Goal: Information Seeking & Learning: Find specific page/section

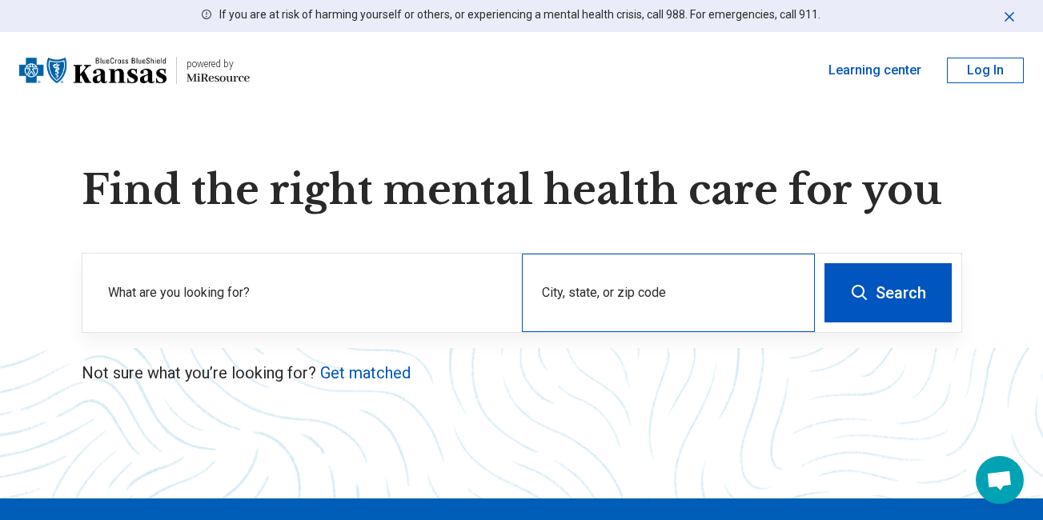
click at [610, 289] on div "City, state, or zip code" at bounding box center [668, 293] width 293 height 78
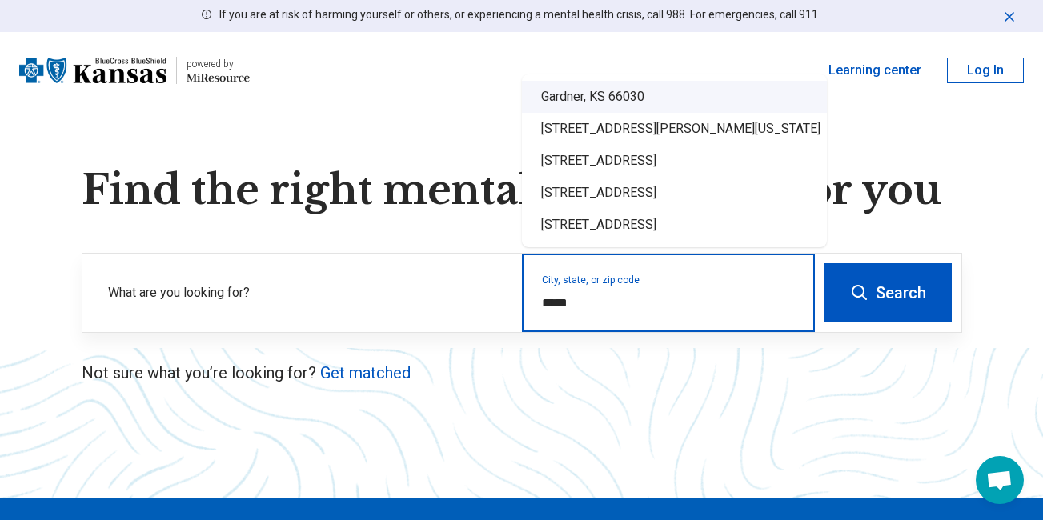
click at [616, 94] on div "Gardner, KS 66030" at bounding box center [674, 97] width 305 height 32
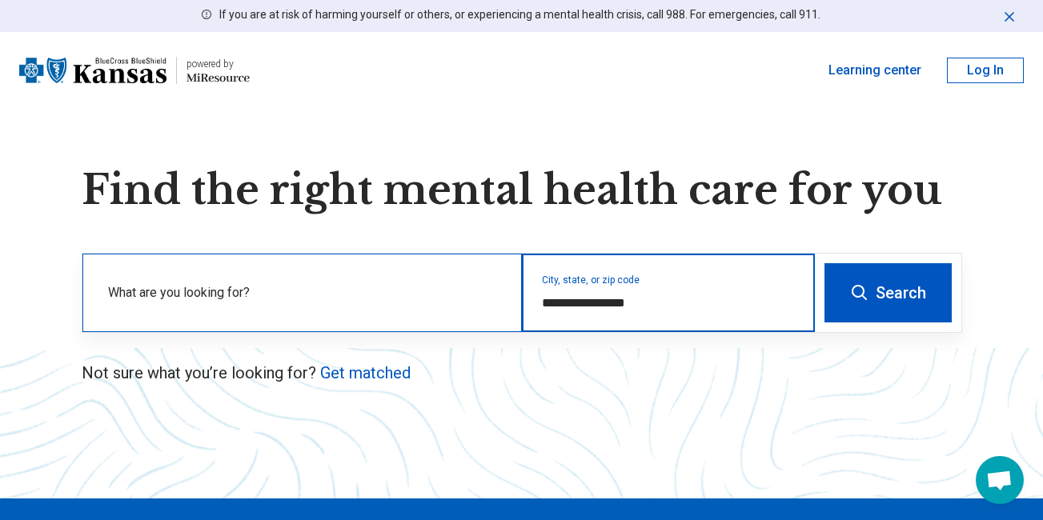
type input "**********"
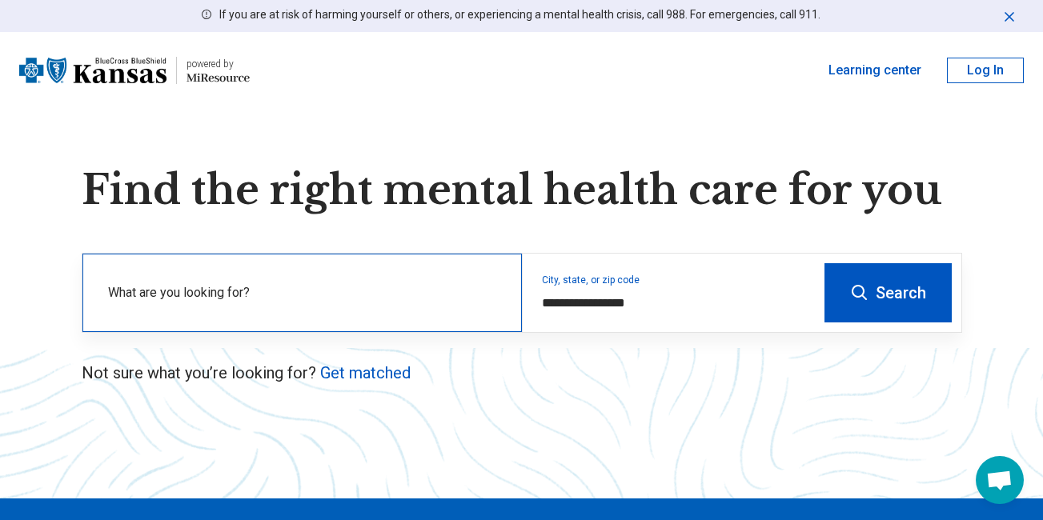
click at [222, 287] on label "What are you looking for?" at bounding box center [305, 292] width 395 height 19
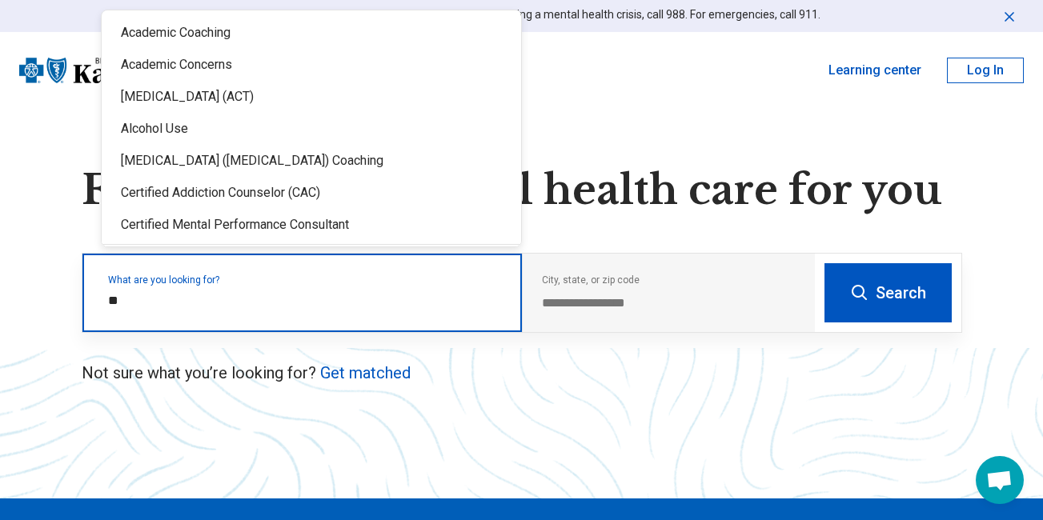
type input "*"
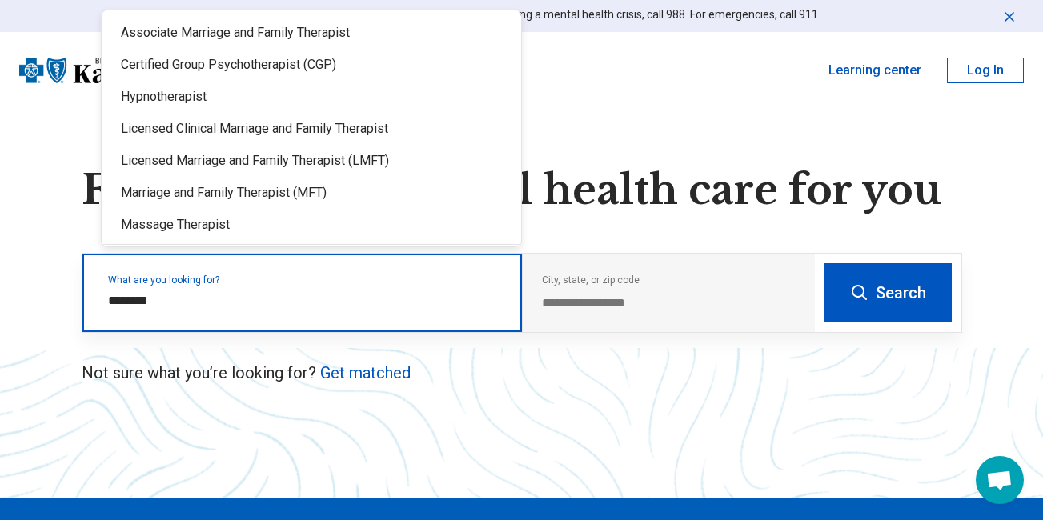
type input "*********"
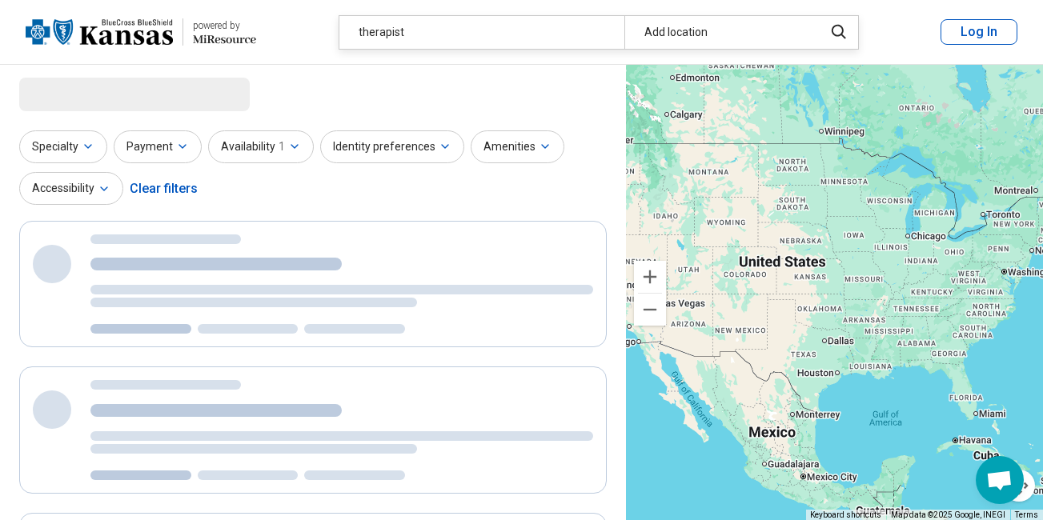
select select "***"
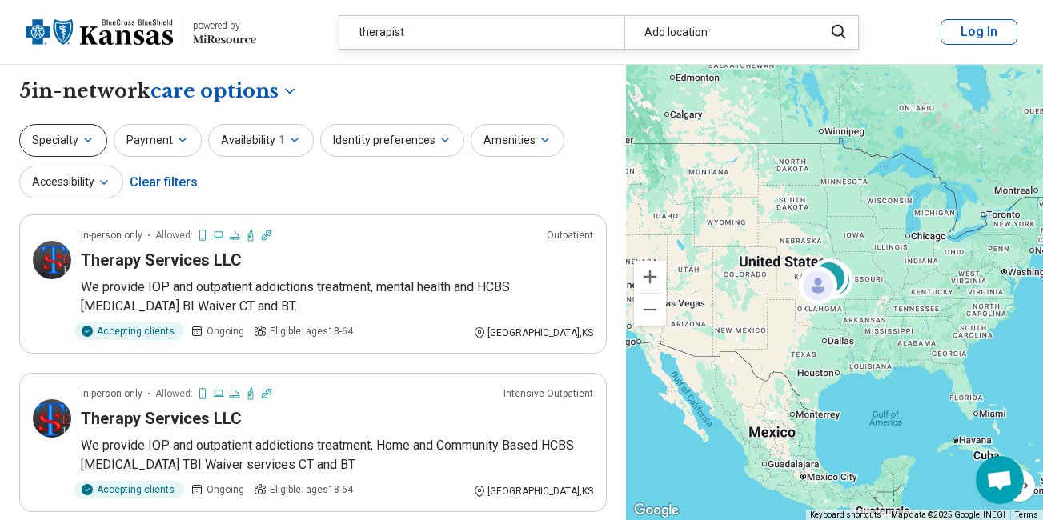
click at [85, 138] on icon "button" at bounding box center [88, 140] width 13 height 13
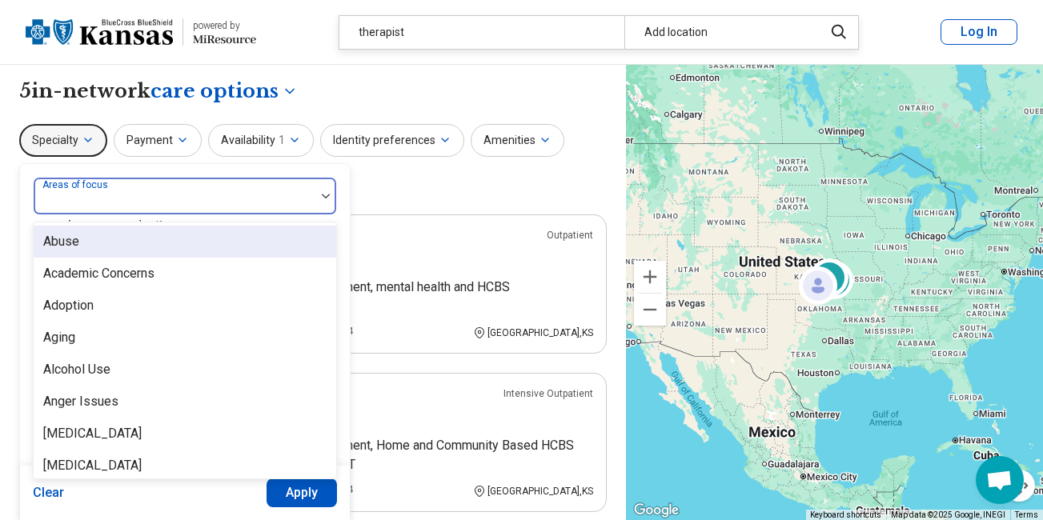
click at [327, 198] on img at bounding box center [326, 196] width 8 height 5
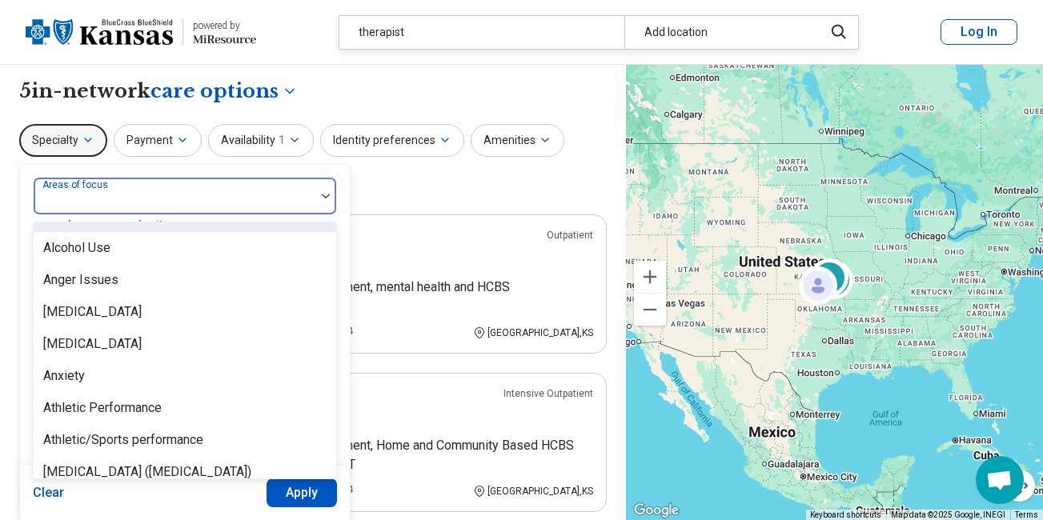
scroll to position [160, 0]
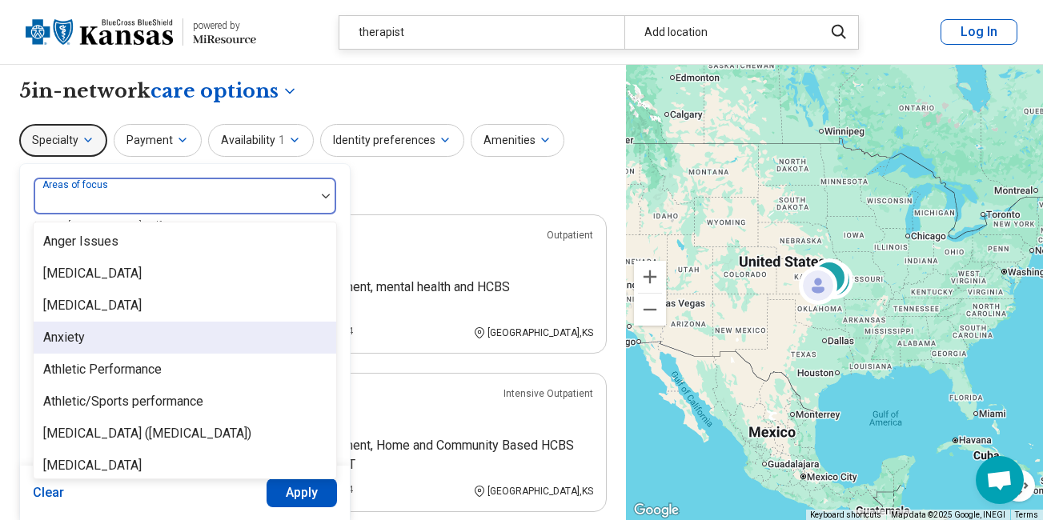
click at [110, 331] on div "Anxiety" at bounding box center [185, 338] width 303 height 32
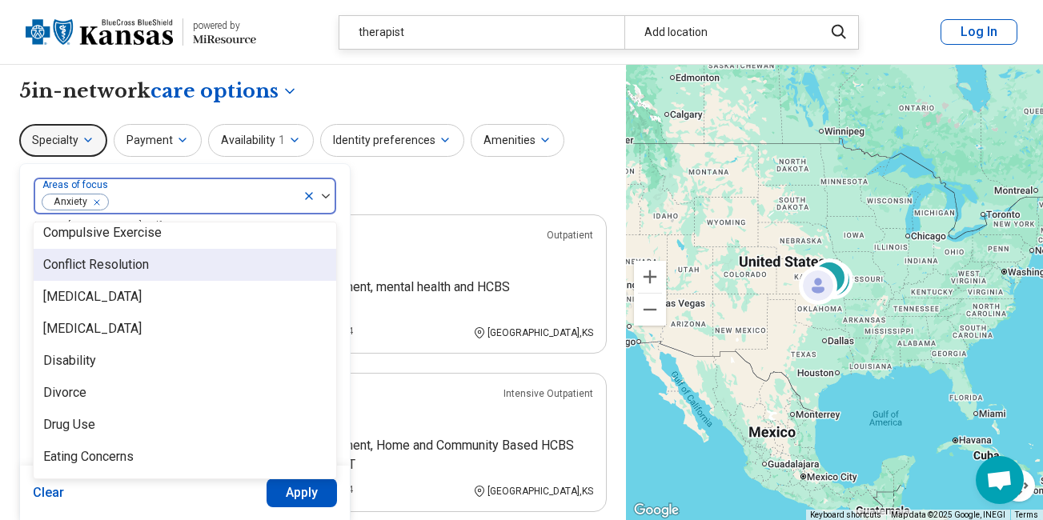
scroll to position [880, 0]
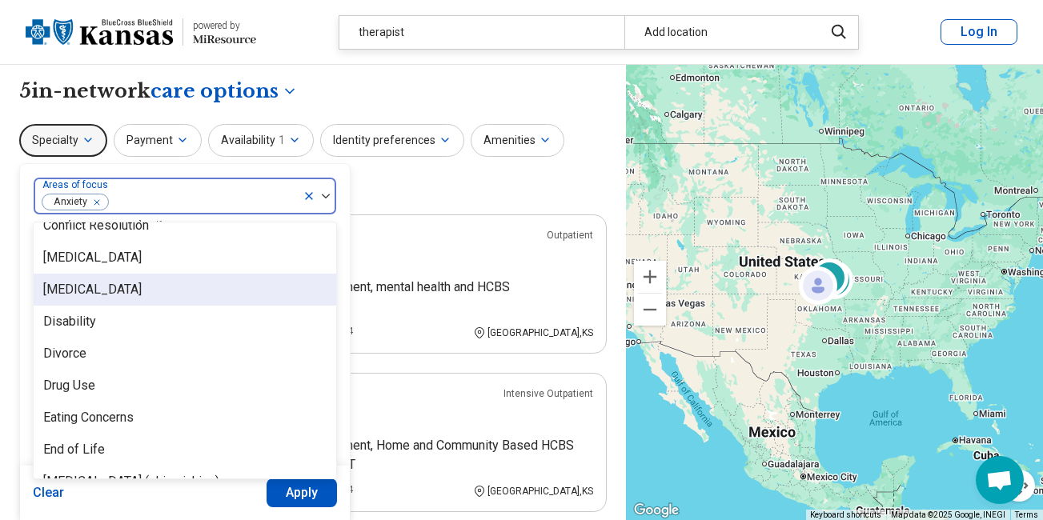
click at [203, 288] on div "[MEDICAL_DATA]" at bounding box center [185, 290] width 303 height 32
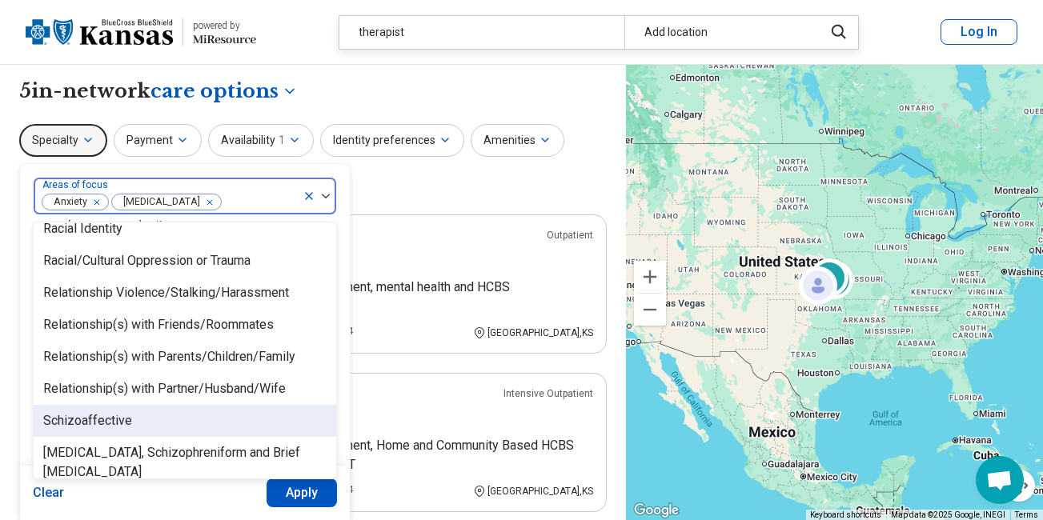
scroll to position [2481, 0]
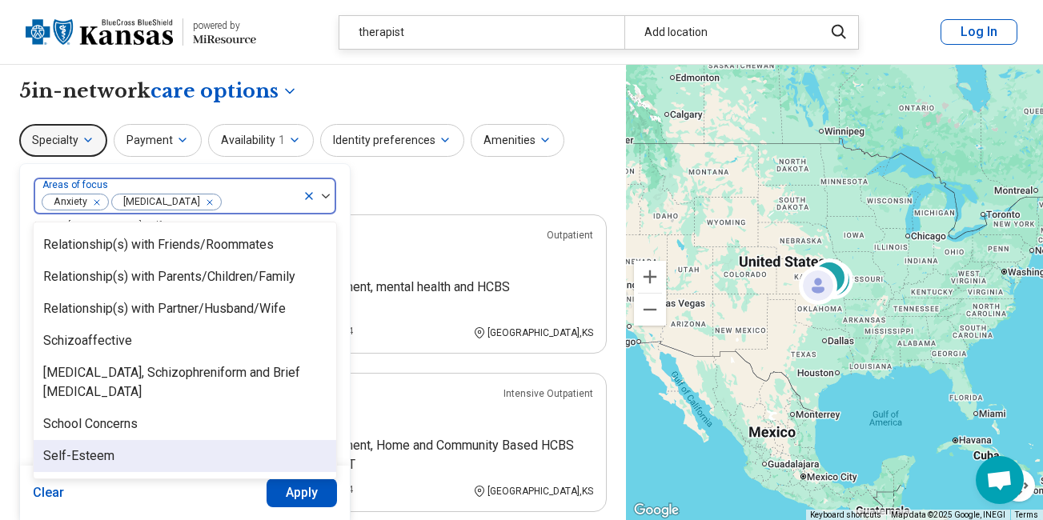
click at [142, 451] on div "Self-Esteem" at bounding box center [185, 456] width 303 height 32
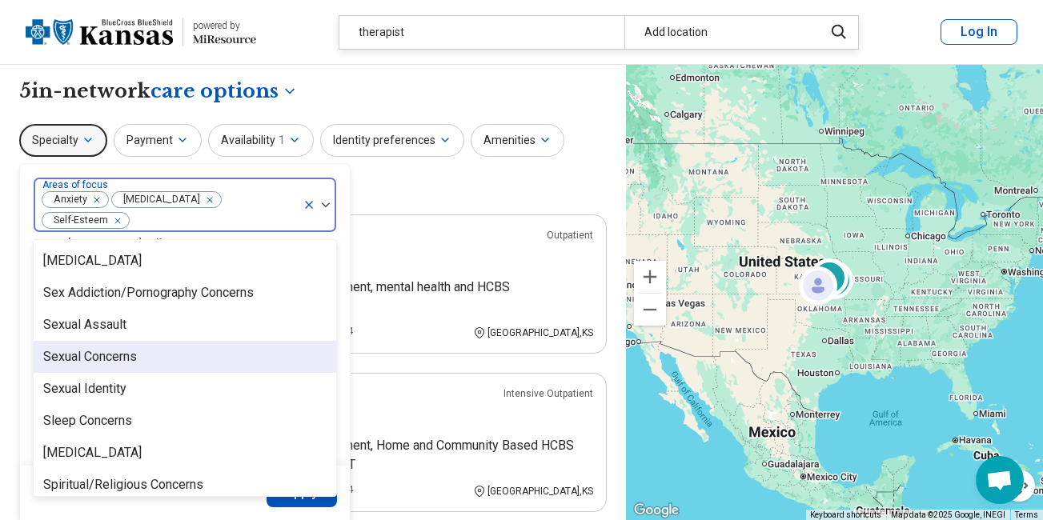
scroll to position [2721, 0]
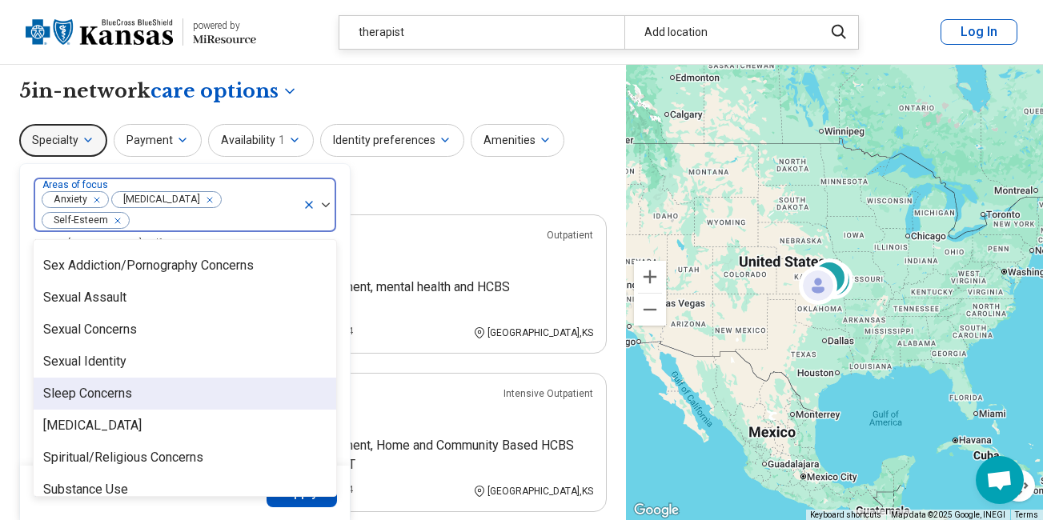
click at [126, 384] on div "Sleep Concerns" at bounding box center [87, 393] width 89 height 19
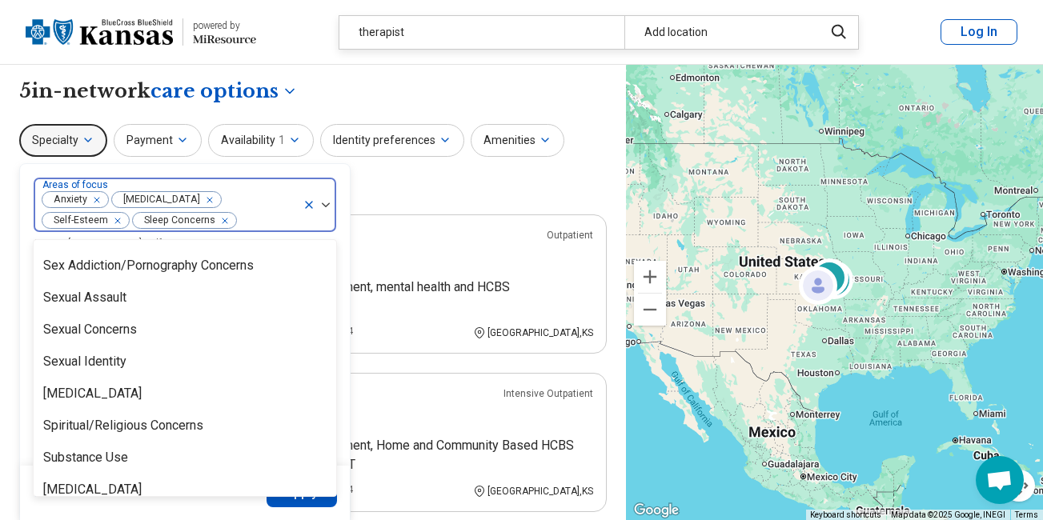
click at [524, 183] on div "Specialty option Sleep Concerns, selected. 96 results available. Use Up and Dow…" at bounding box center [313, 163] width 588 height 78
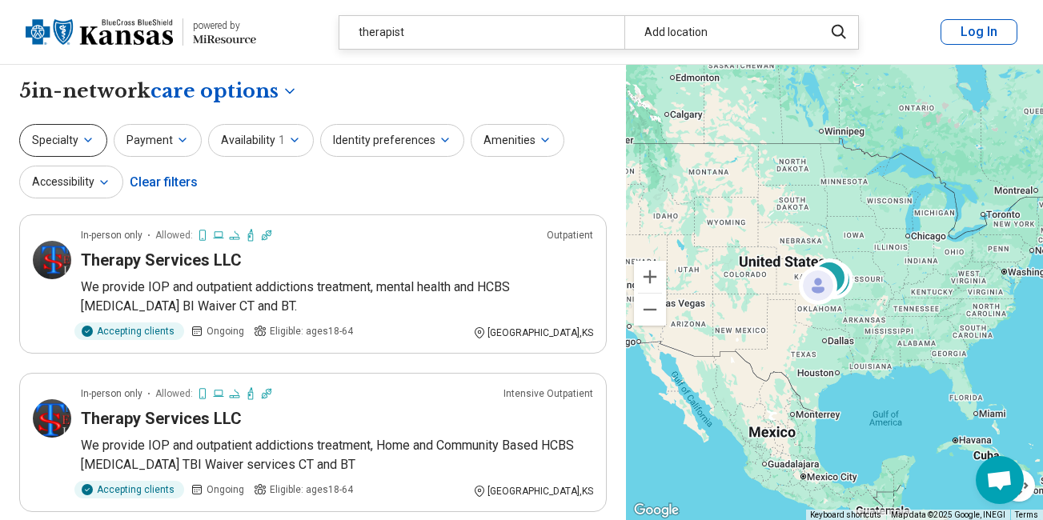
click at [82, 134] on icon "button" at bounding box center [88, 140] width 13 height 13
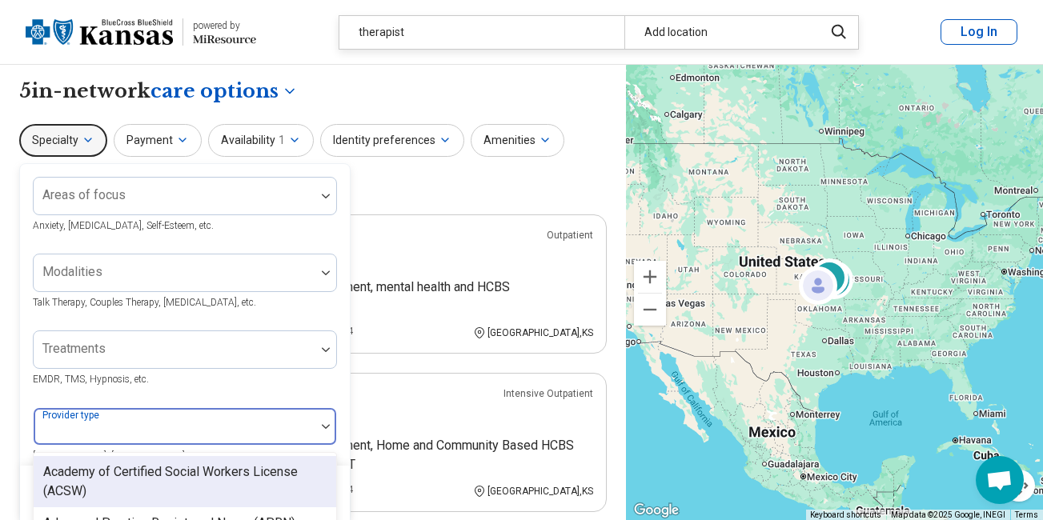
click at [325, 424] on img at bounding box center [326, 426] width 8 height 5
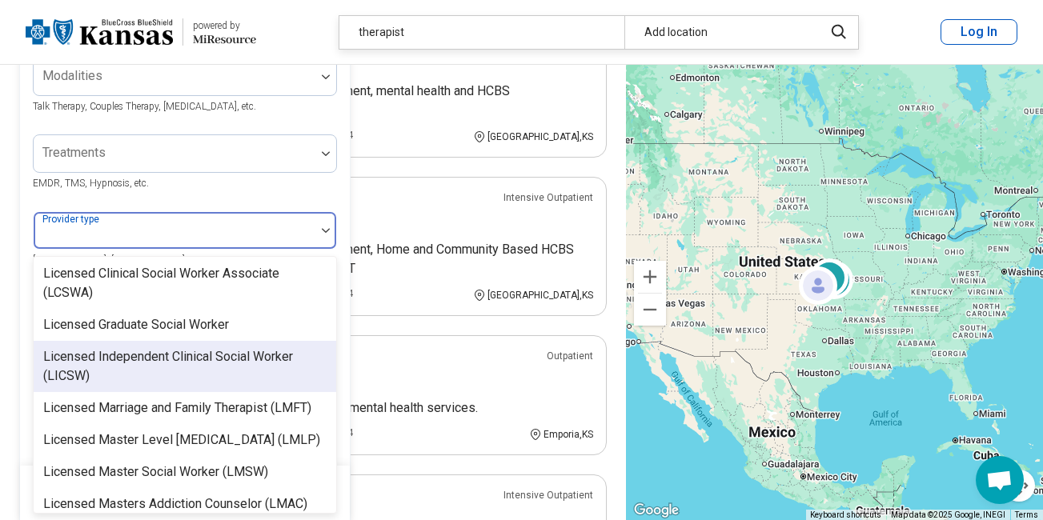
scroll to position [1041, 0]
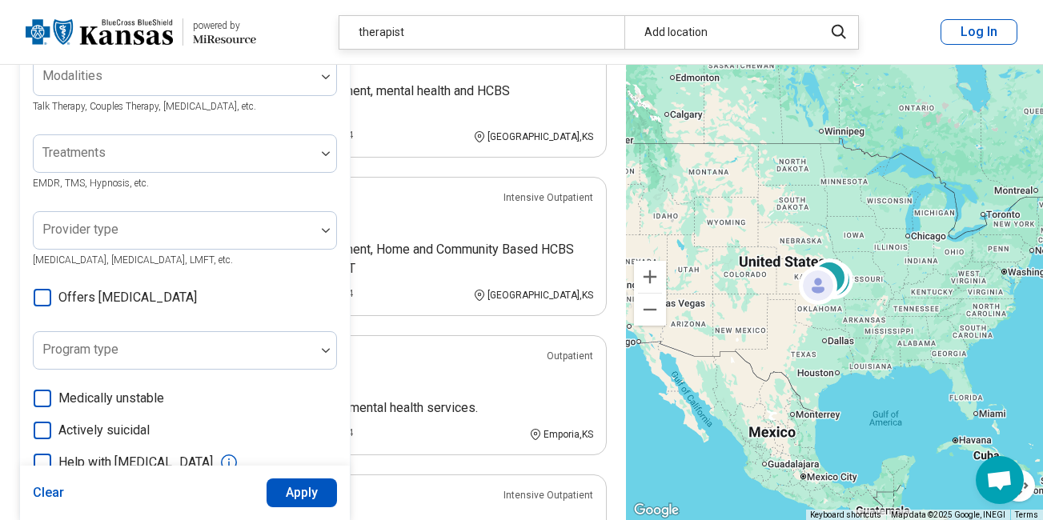
click at [615, 159] on div "**********" at bounding box center [313, 382] width 626 height 1027
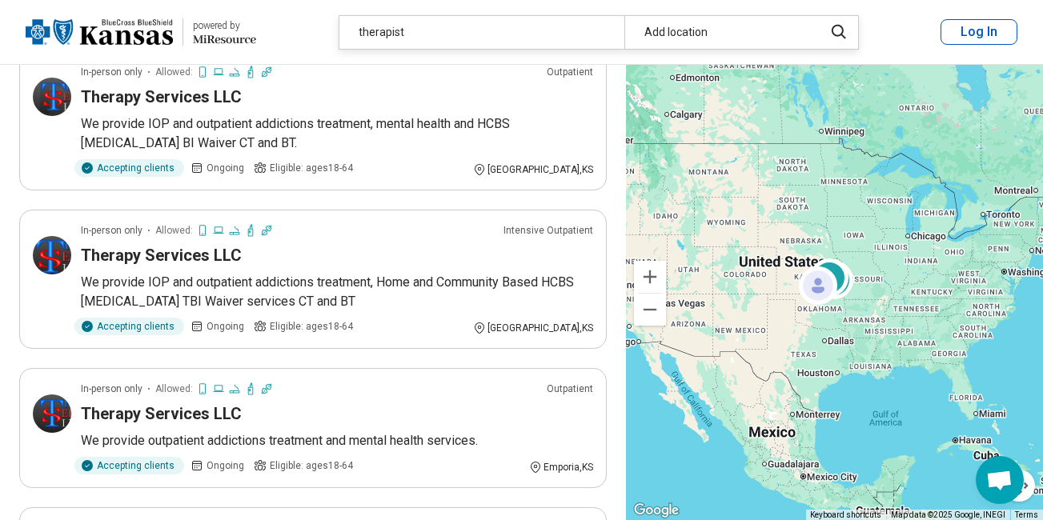
scroll to position [0, 0]
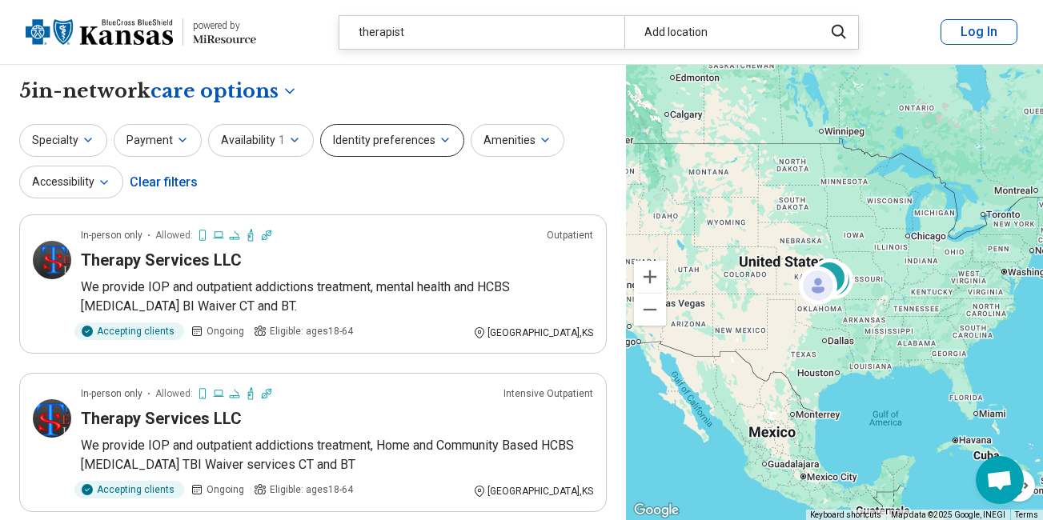
click at [439, 135] on icon "button" at bounding box center [445, 140] width 13 height 13
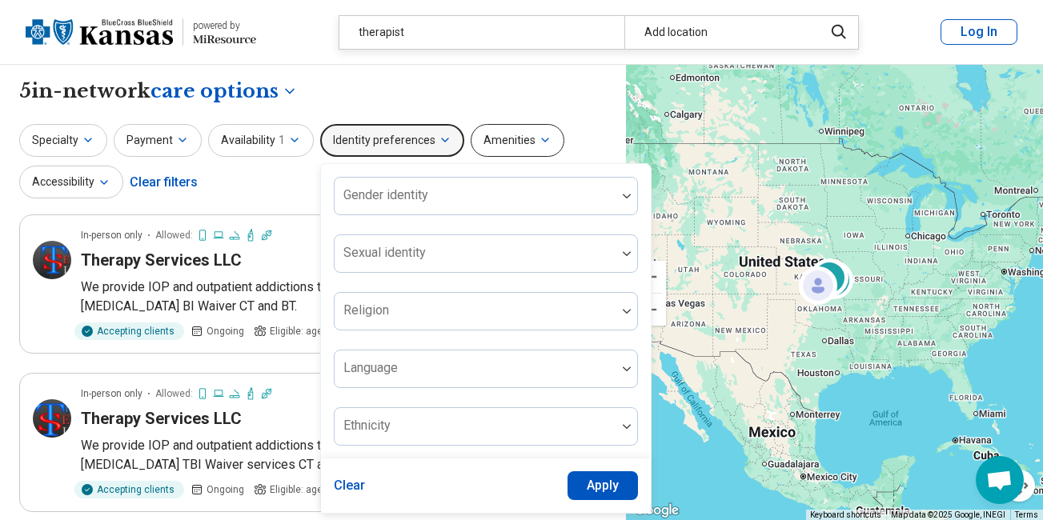
click at [539, 137] on icon "button" at bounding box center [545, 140] width 13 height 13
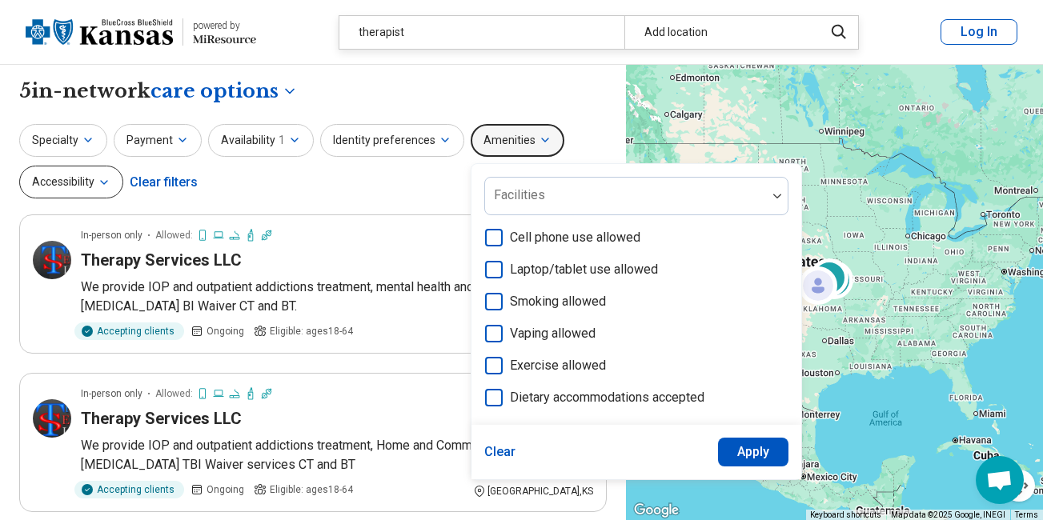
click at [102, 178] on icon "button" at bounding box center [104, 182] width 13 height 13
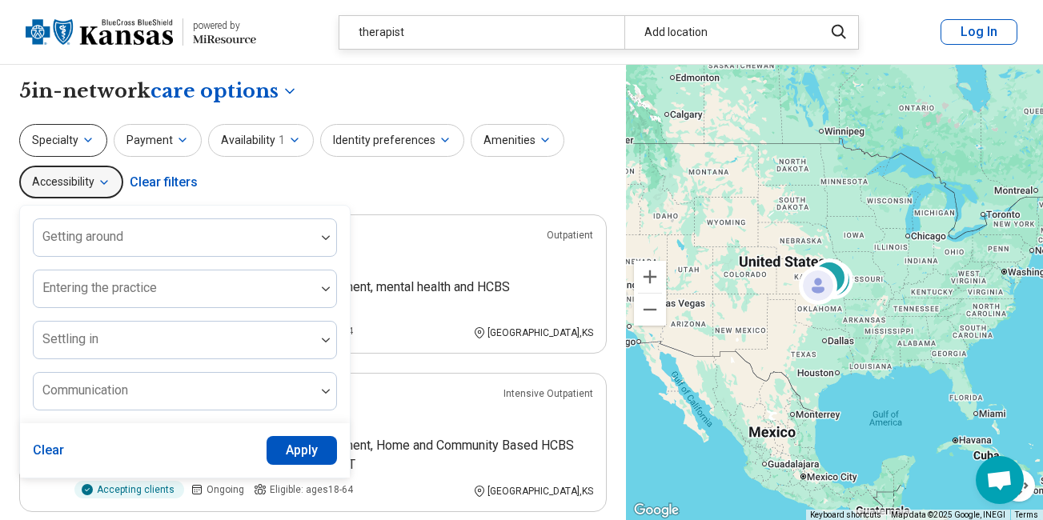
click at [62, 135] on button "Specialty" at bounding box center [63, 140] width 88 height 33
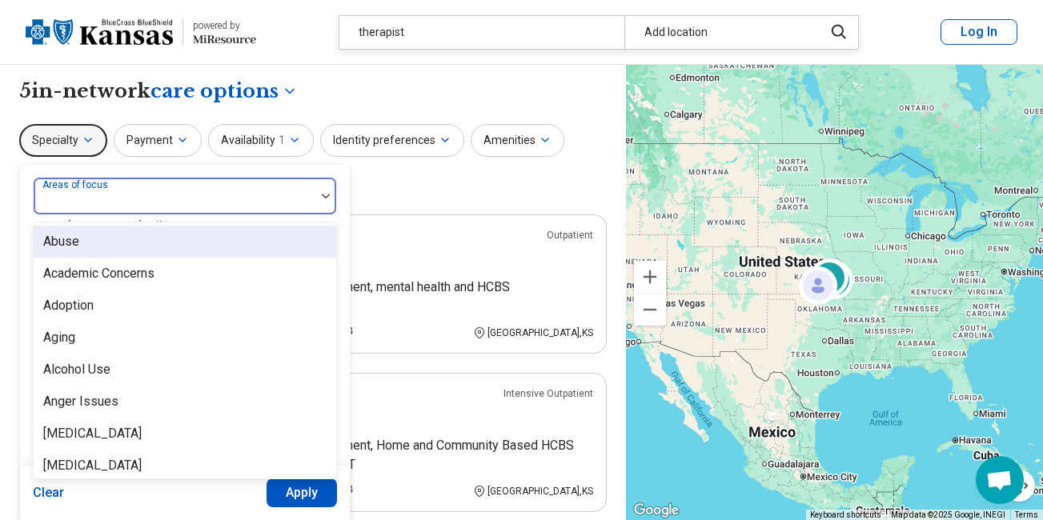
click at [323, 198] on img at bounding box center [326, 196] width 8 height 5
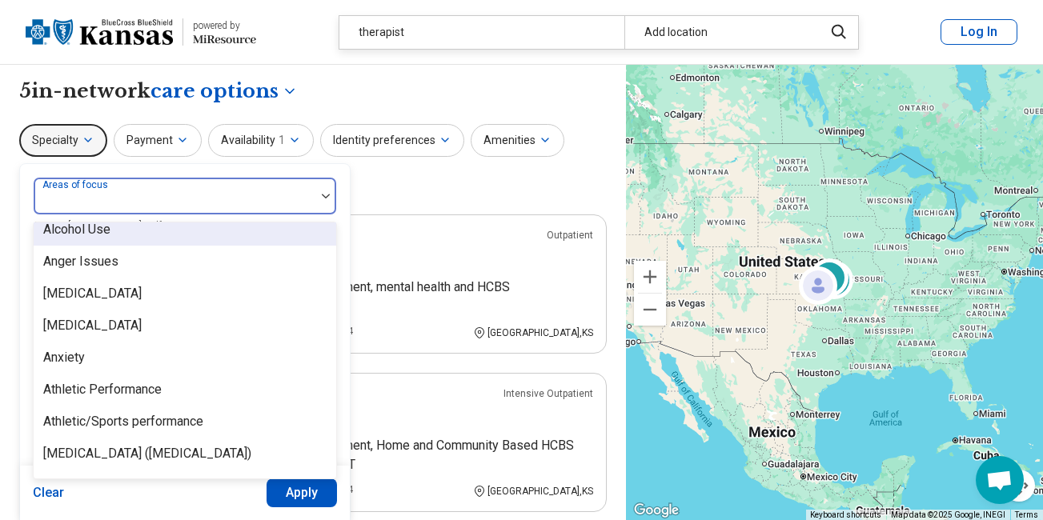
scroll to position [160, 0]
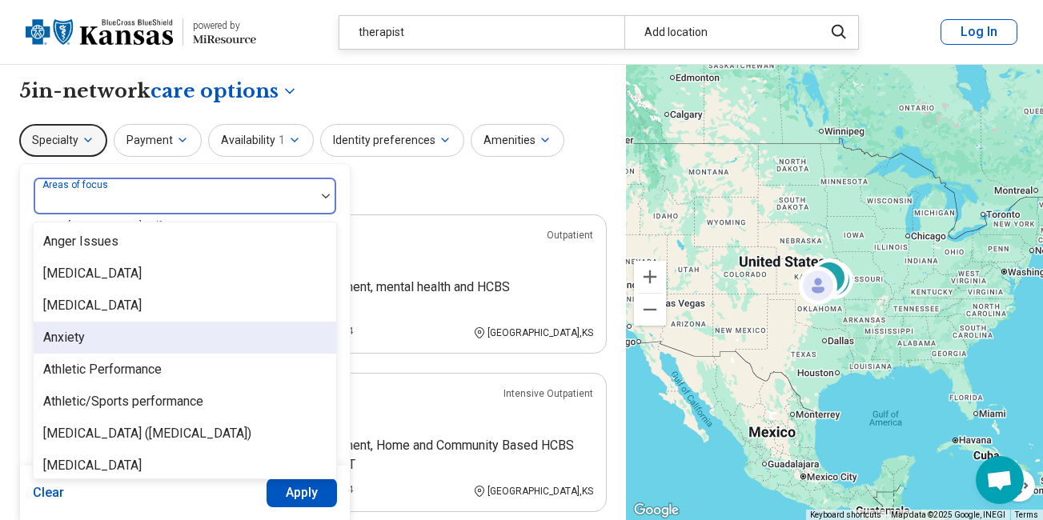
click at [79, 337] on div "Anxiety" at bounding box center [64, 337] width 42 height 19
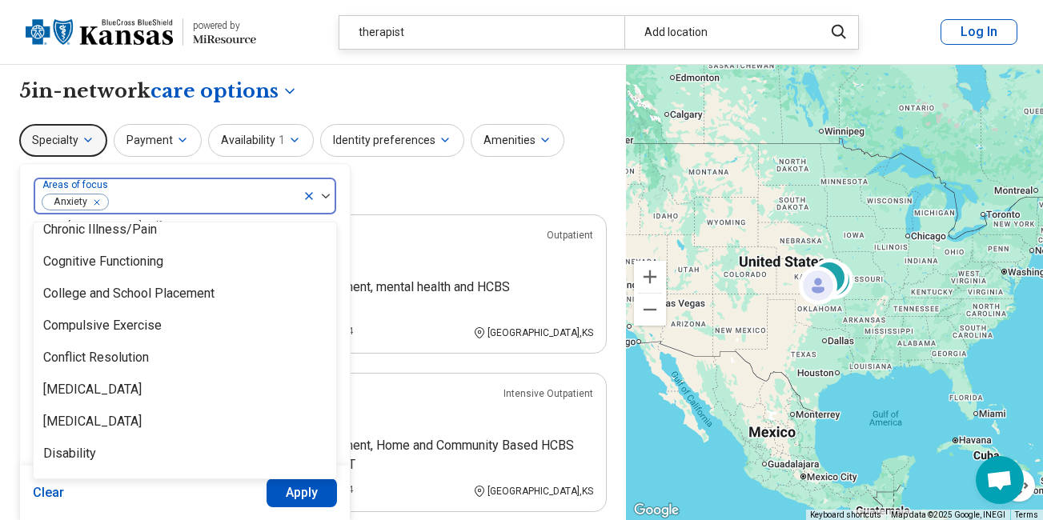
scroll to position [800, 0]
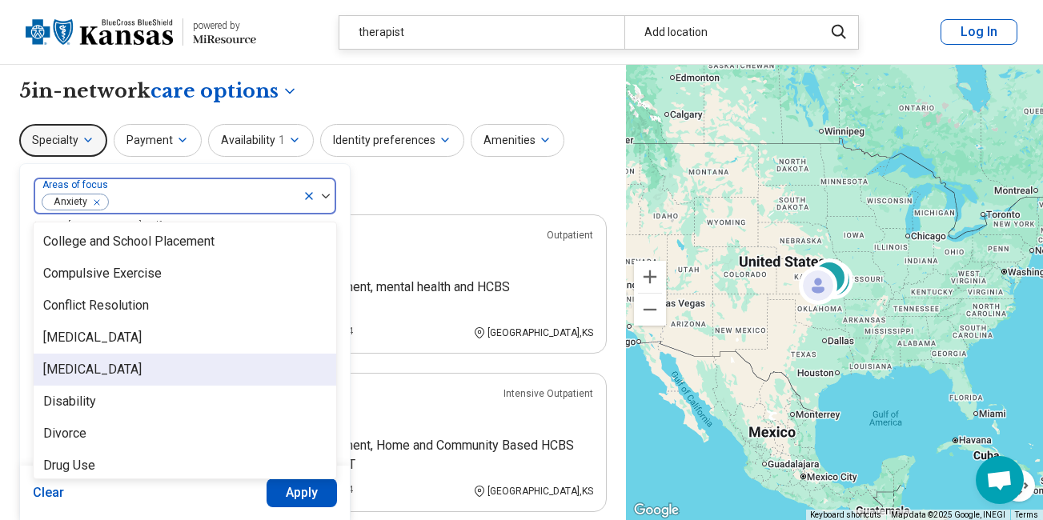
click at [152, 367] on div "[MEDICAL_DATA]" at bounding box center [185, 370] width 303 height 32
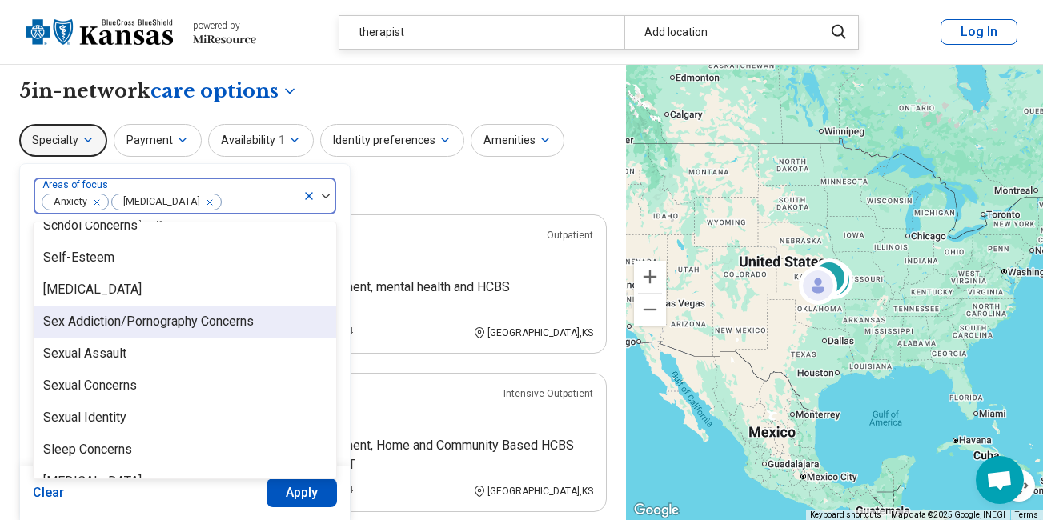
scroll to position [2641, 0]
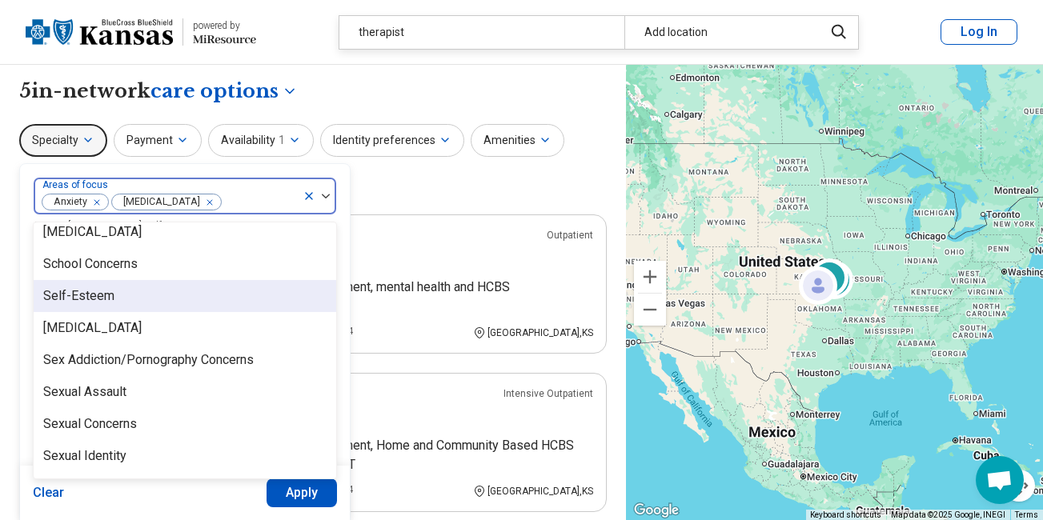
click at [148, 294] on div "Self-Esteem" at bounding box center [185, 296] width 303 height 32
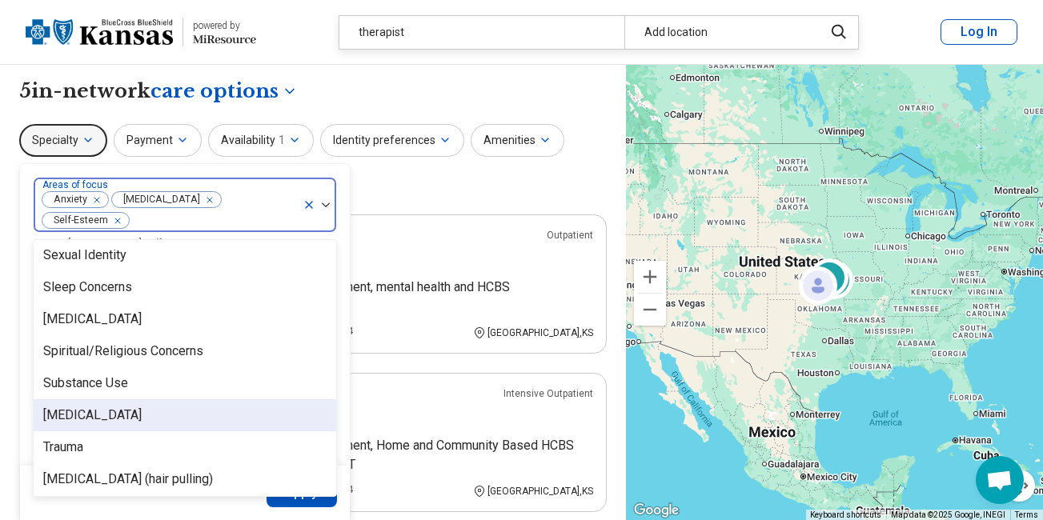
scroll to position [2801, 0]
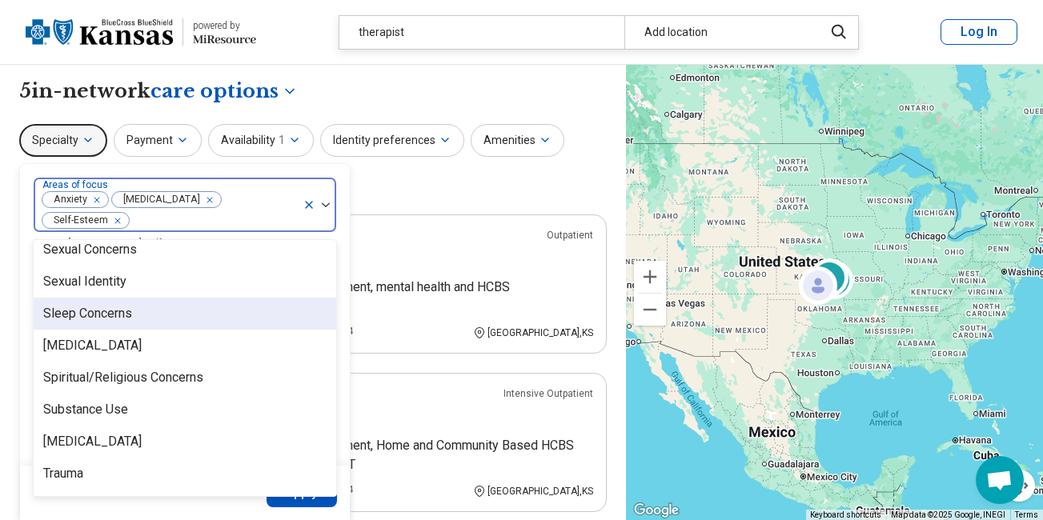
click at [136, 298] on div "Sleep Concerns" at bounding box center [185, 314] width 303 height 32
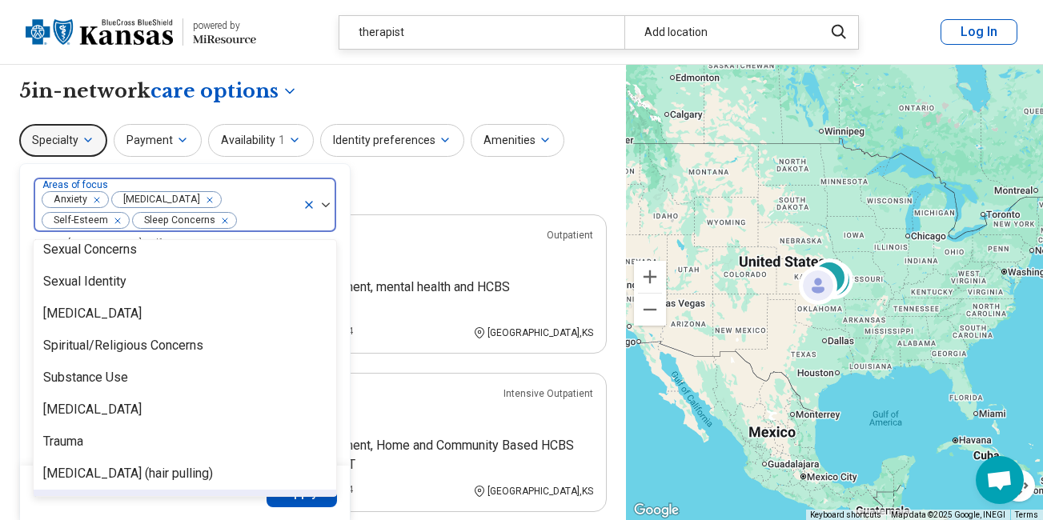
click at [303, 500] on button "Apply" at bounding box center [302, 493] width 71 height 29
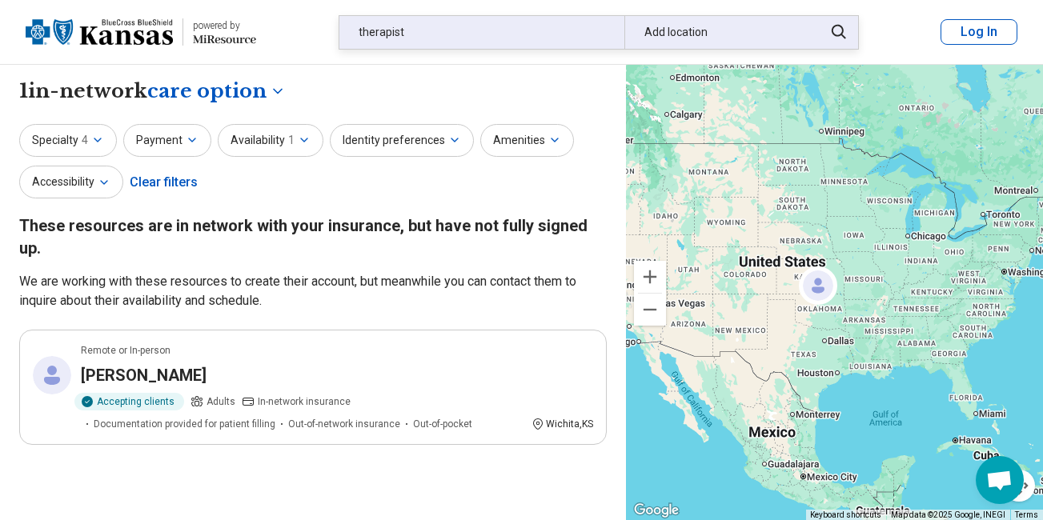
click at [765, 35] on div "Add location" at bounding box center [719, 32] width 190 height 33
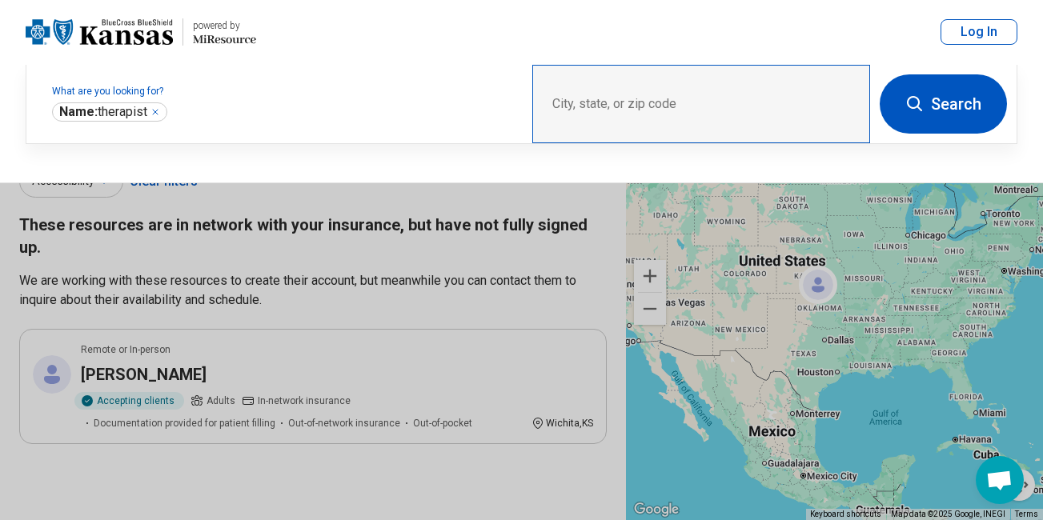
click at [660, 103] on div "City, state, or zip code" at bounding box center [701, 104] width 338 height 78
click at [563, 105] on div "City, state, or zip code" at bounding box center [701, 104] width 338 height 78
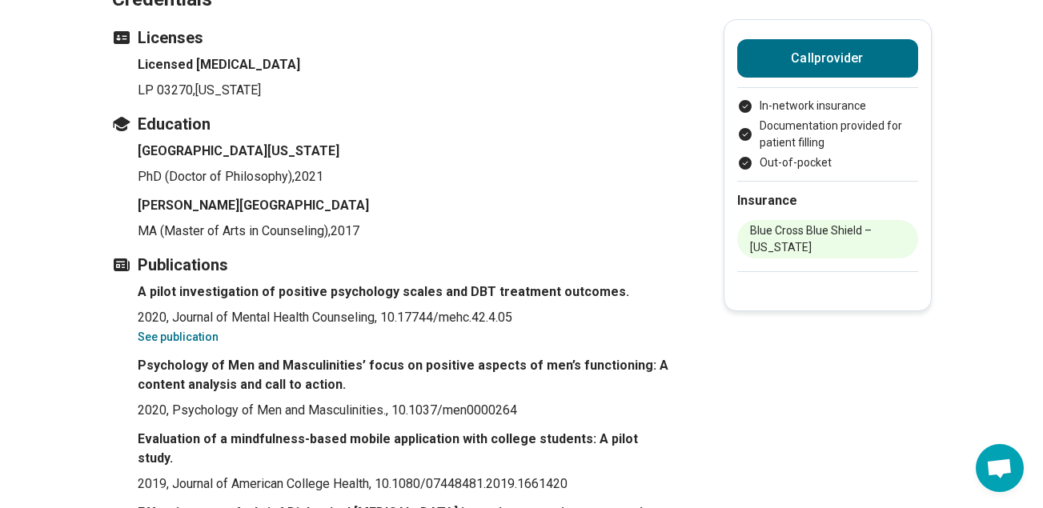
scroll to position [1841, 0]
